Goal: Browse casually

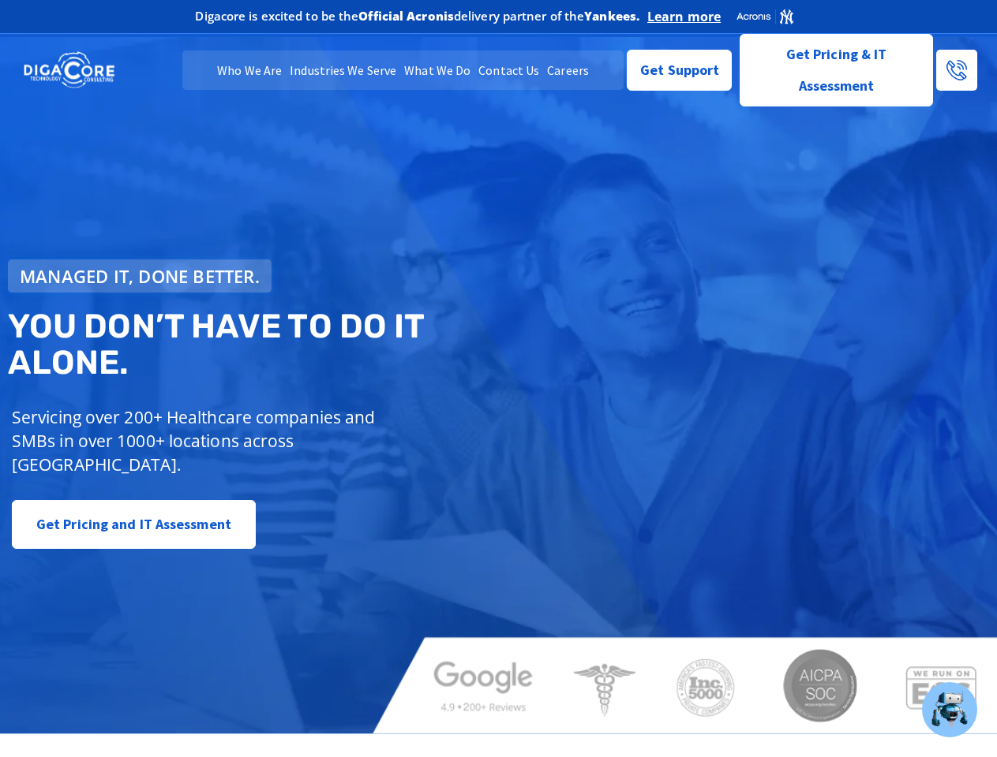
click at [140, 276] on span "Managed IT, done better." at bounding box center [140, 275] width 240 height 17
